Goal: Task Accomplishment & Management: Use online tool/utility

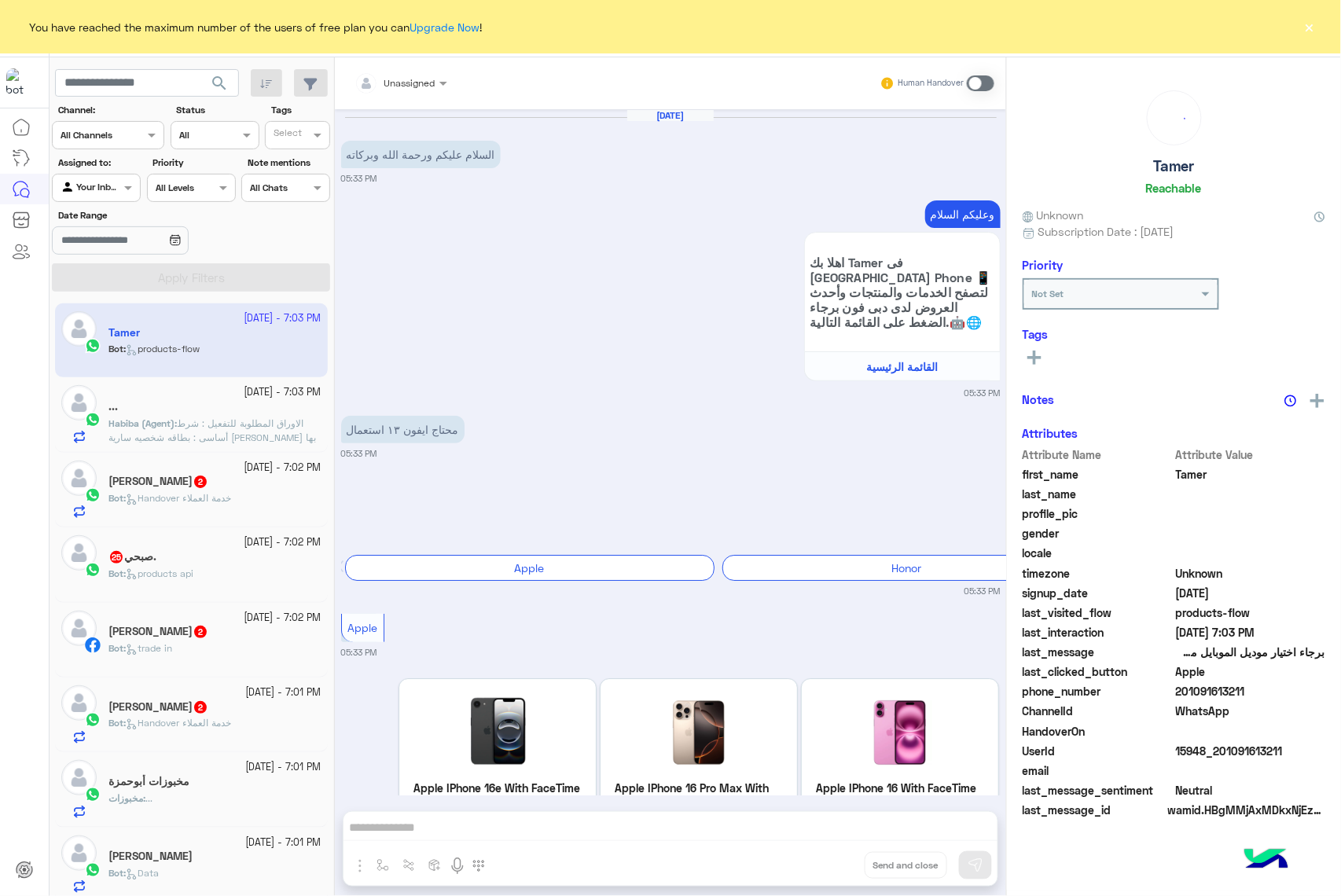
scroll to position [5110, 0]
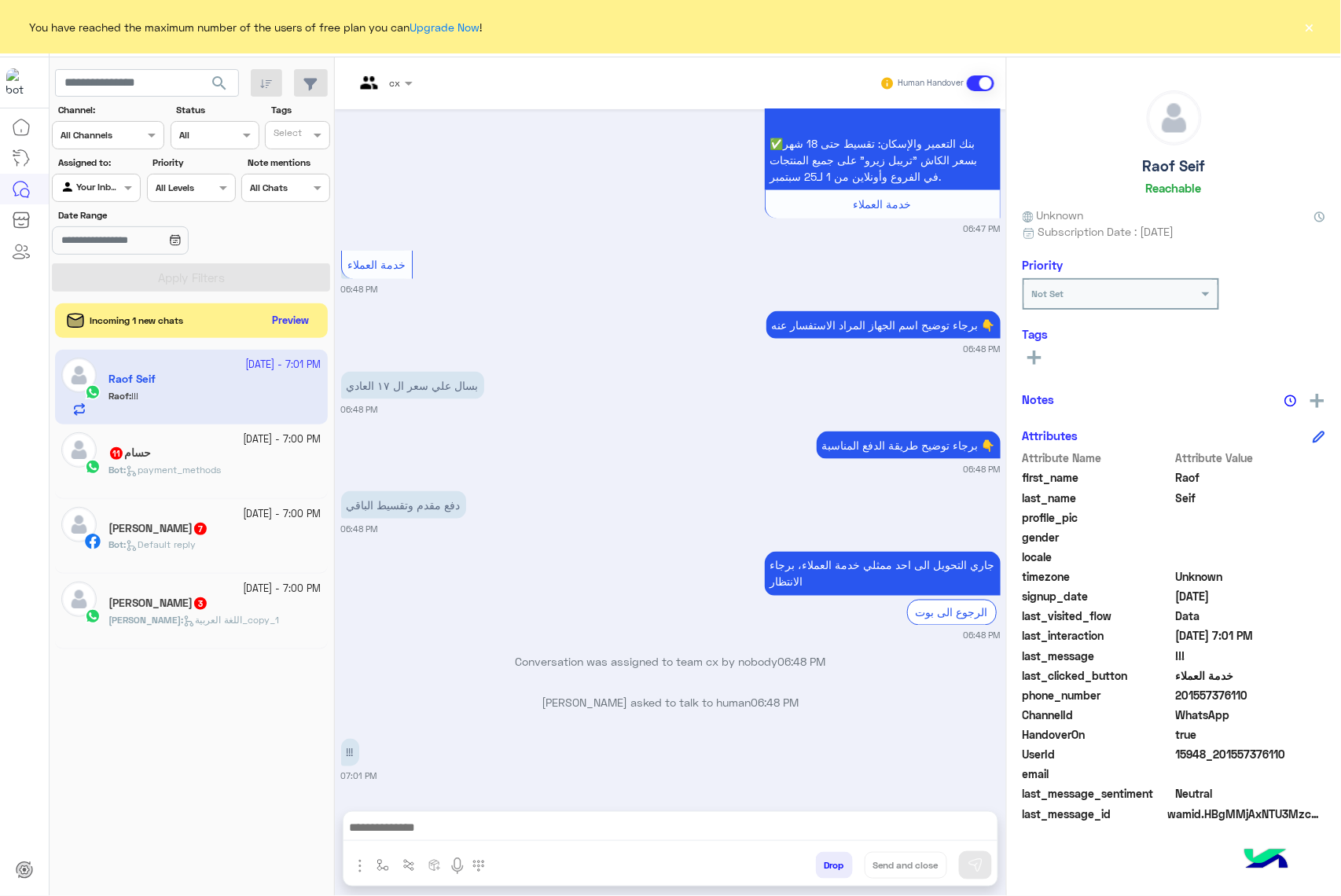
scroll to position [2552, 0]
